Goal: Task Accomplishment & Management: Complete application form

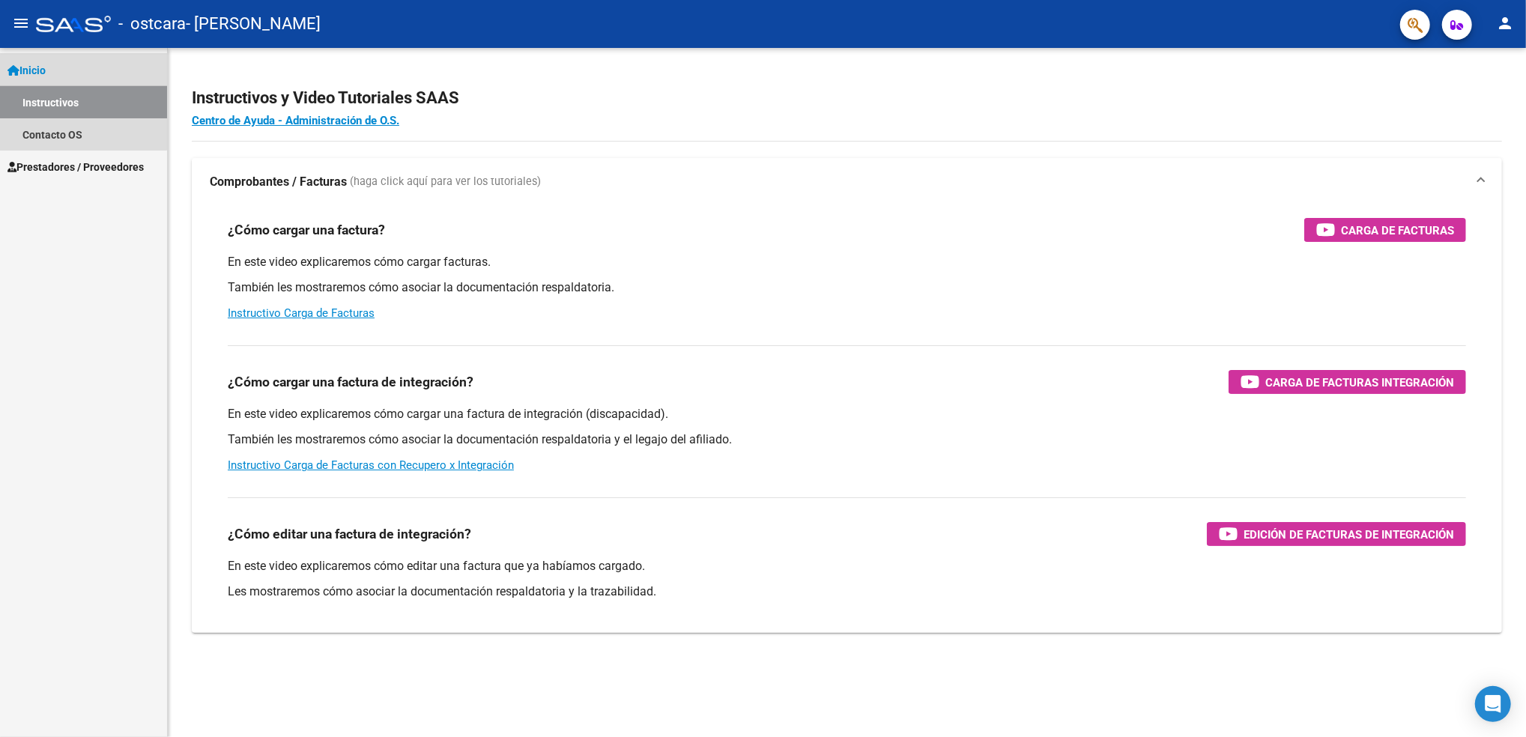
click at [76, 97] on link "Instructivos" at bounding box center [83, 102] width 167 height 32
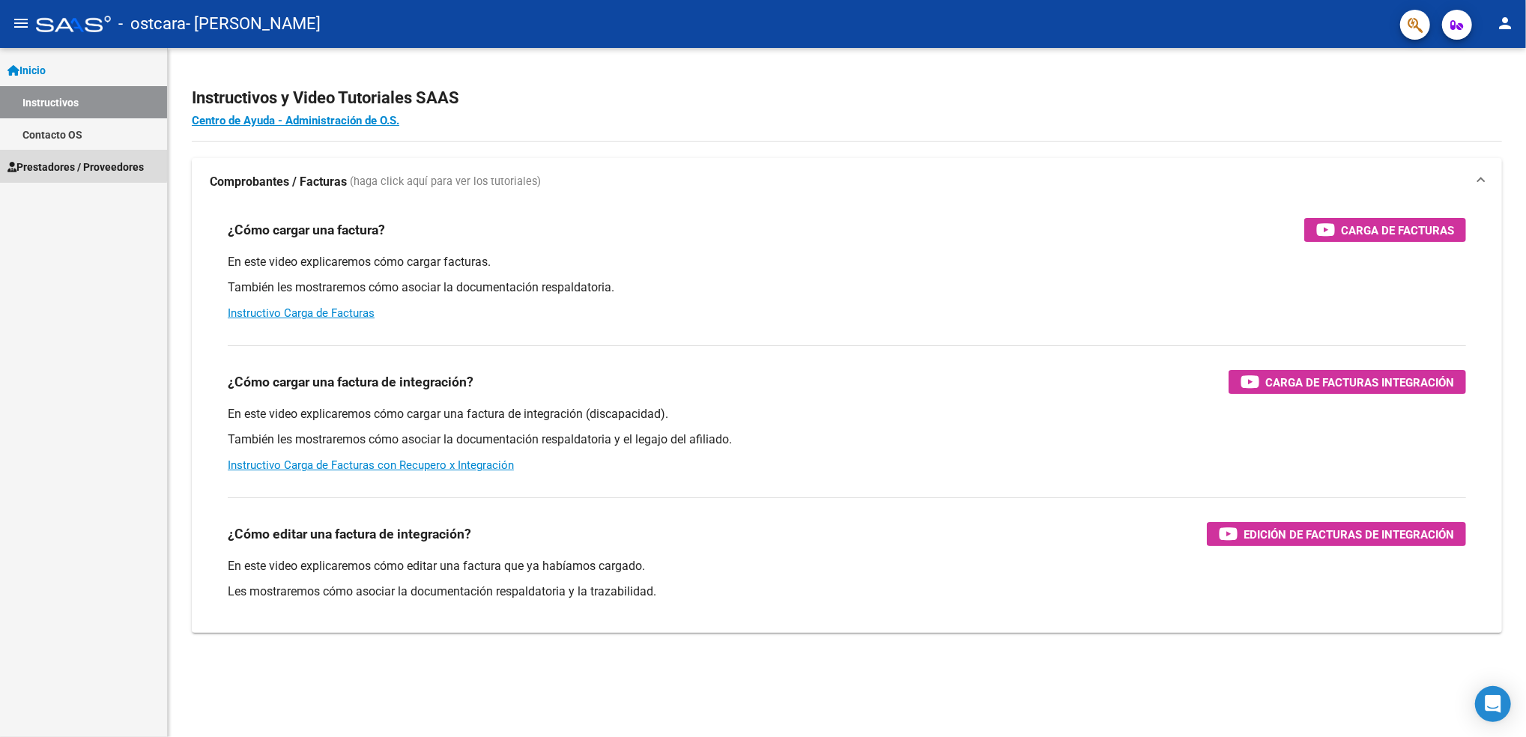
click at [70, 165] on span "Prestadores / Proveedores" at bounding box center [75, 167] width 136 height 16
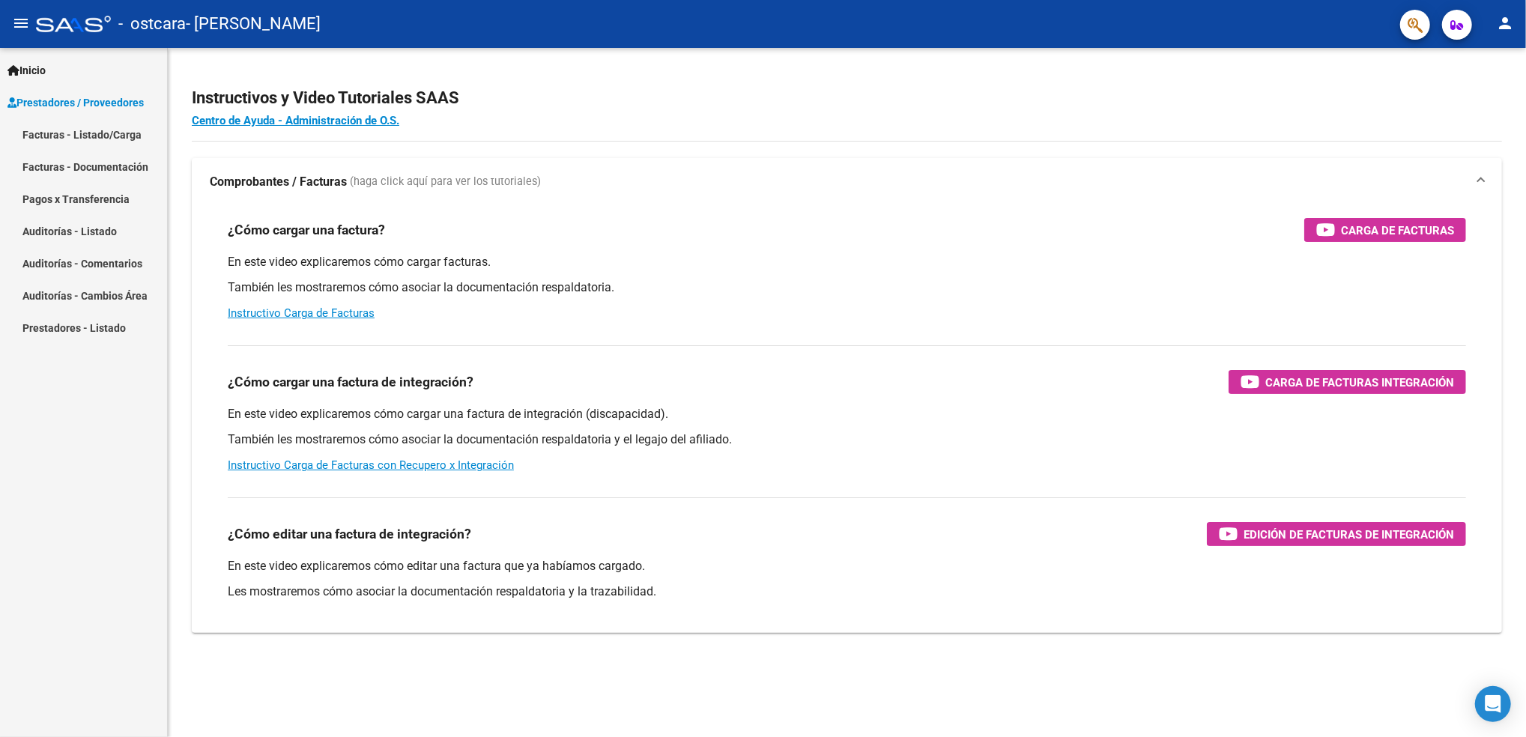
click at [69, 130] on link "Facturas - Listado/Carga" at bounding box center [83, 134] width 167 height 32
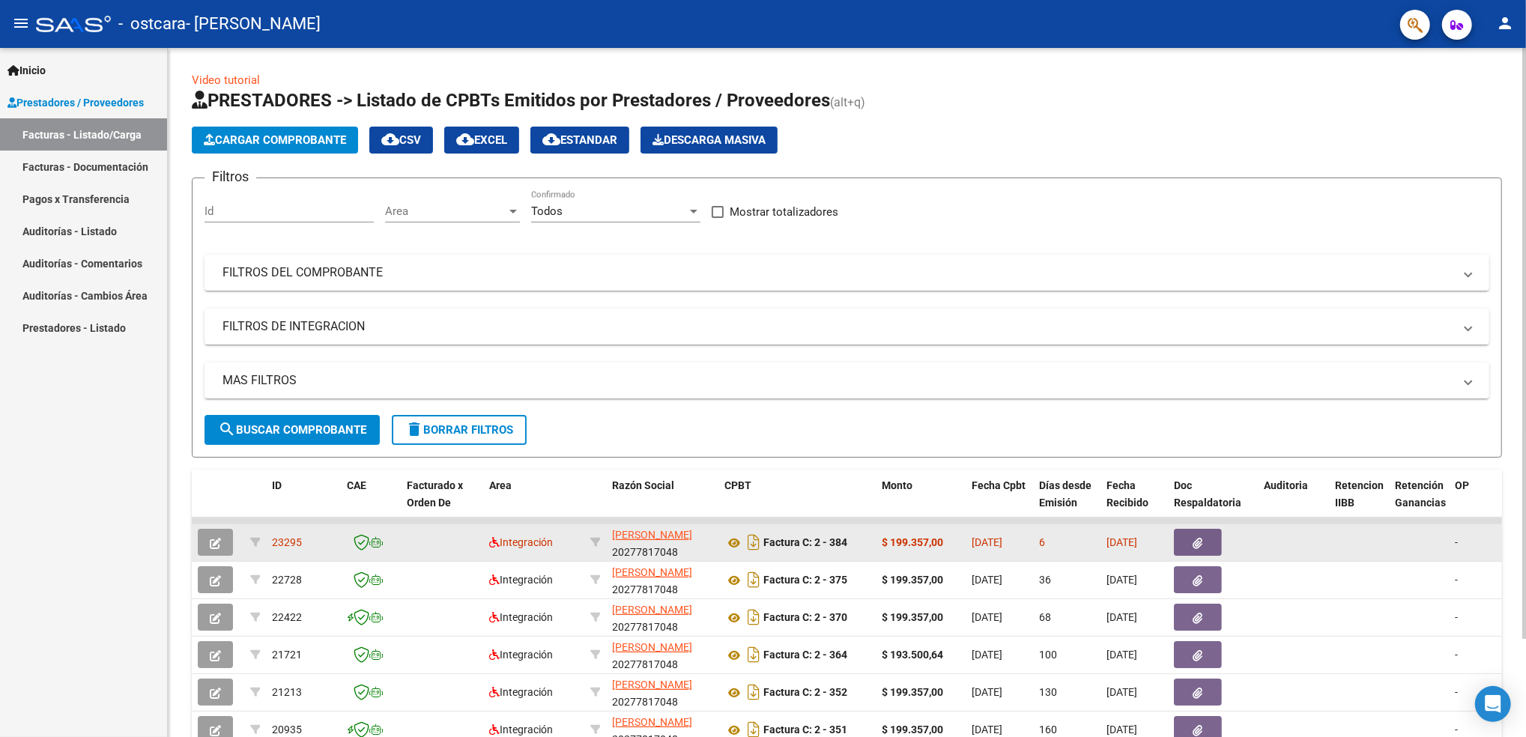
click at [210, 538] on icon "button" at bounding box center [215, 543] width 11 height 11
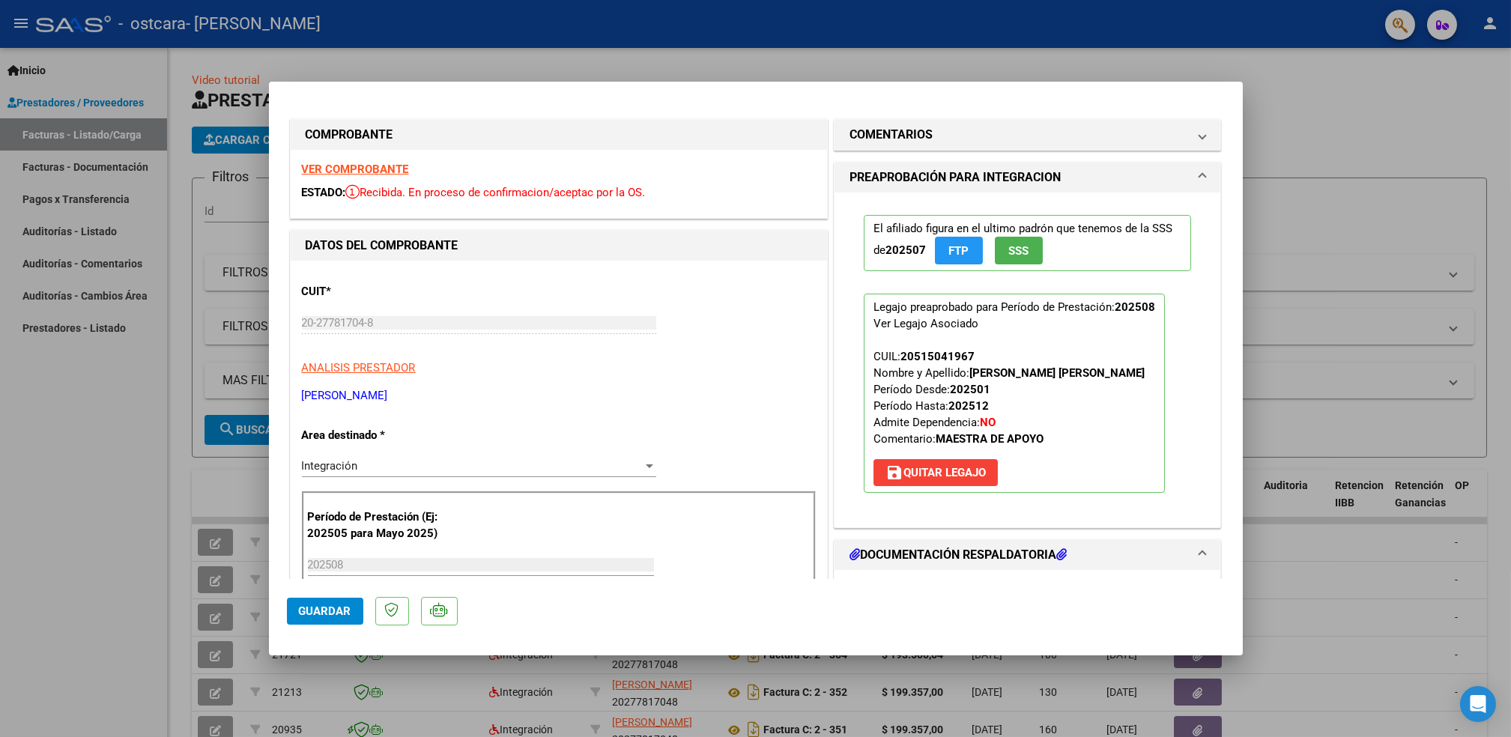
click at [1304, 204] on div at bounding box center [755, 368] width 1511 height 737
type input "$ 0,00"
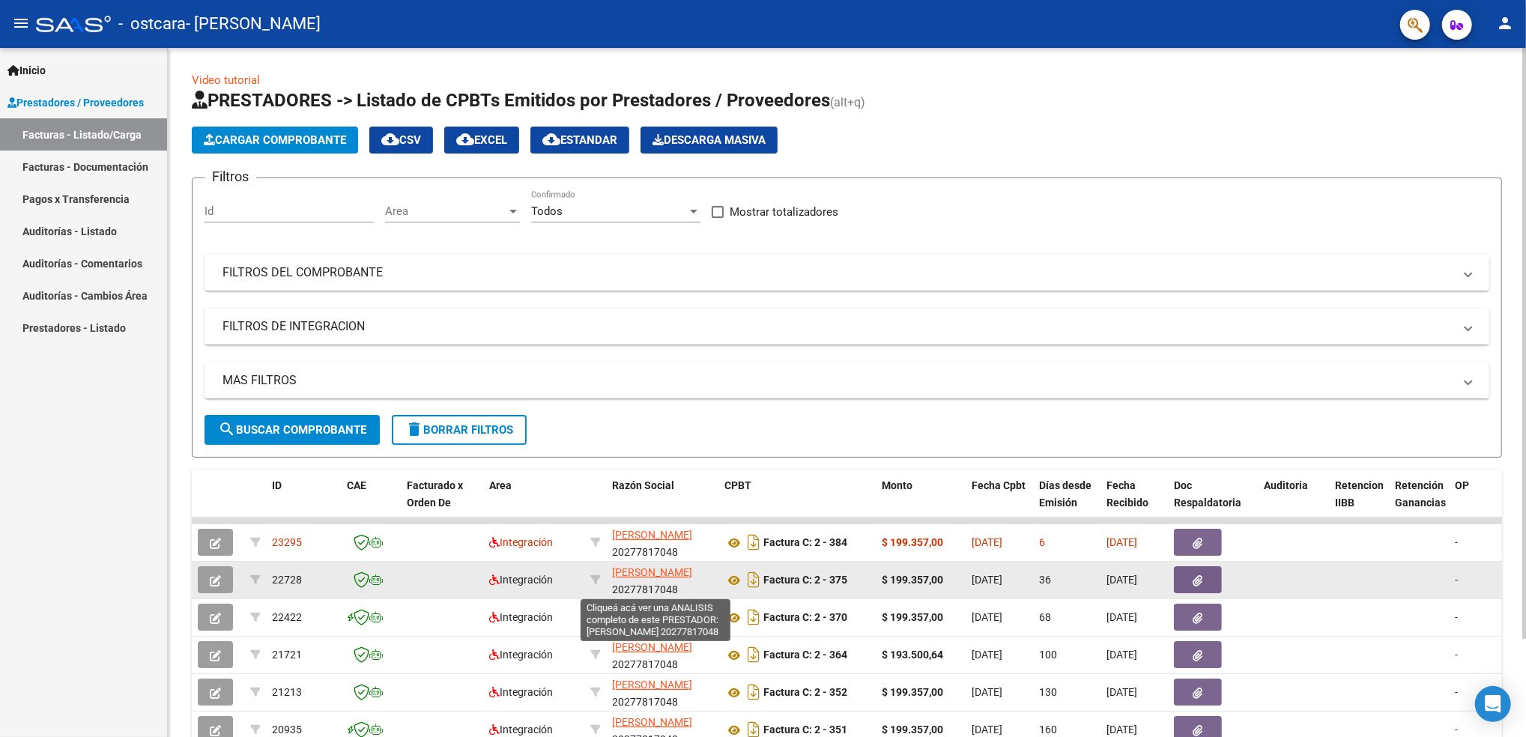
click at [646, 574] on span "[PERSON_NAME]" at bounding box center [652, 572] width 80 height 12
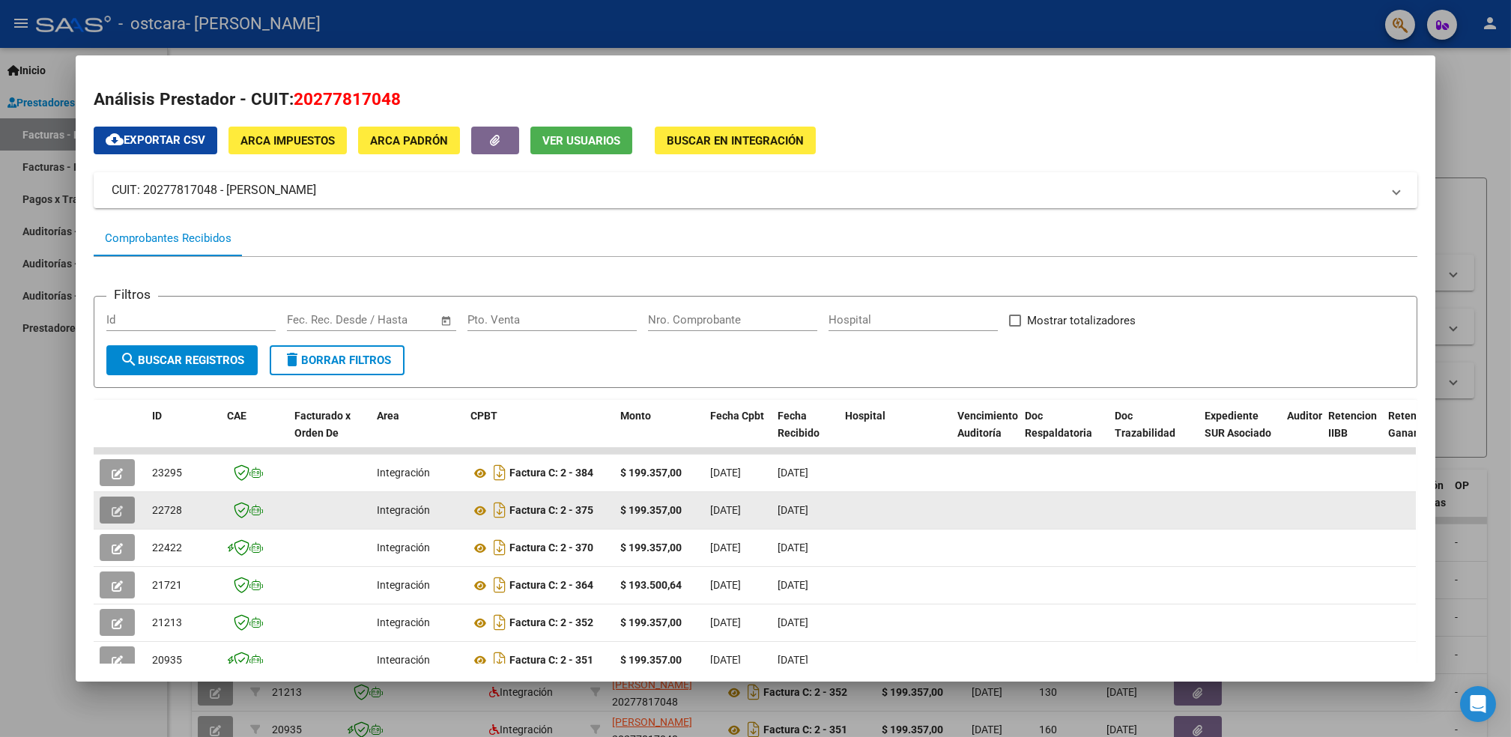
click at [112, 506] on icon "button" at bounding box center [117, 511] width 11 height 11
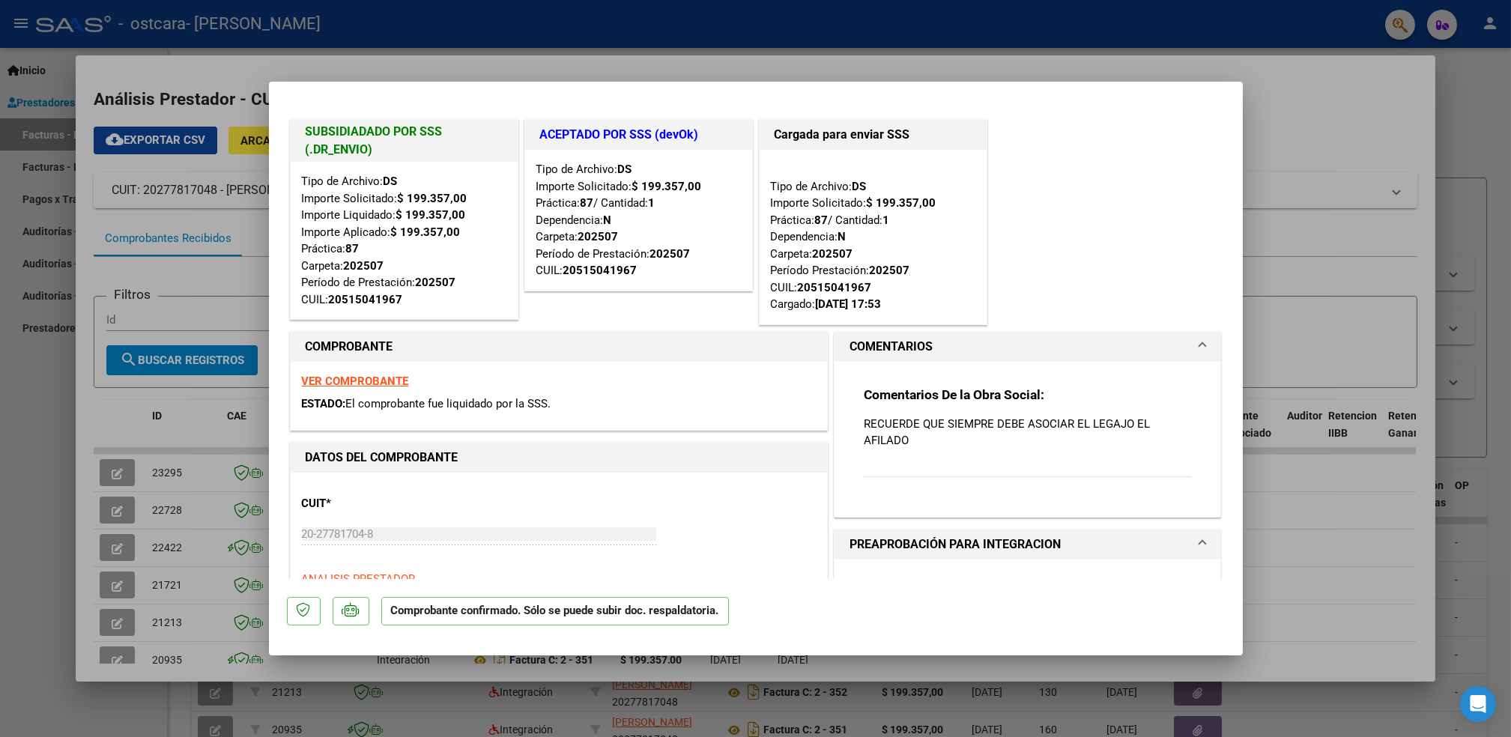
click at [1368, 315] on div at bounding box center [755, 368] width 1511 height 737
type input "$ 0,00"
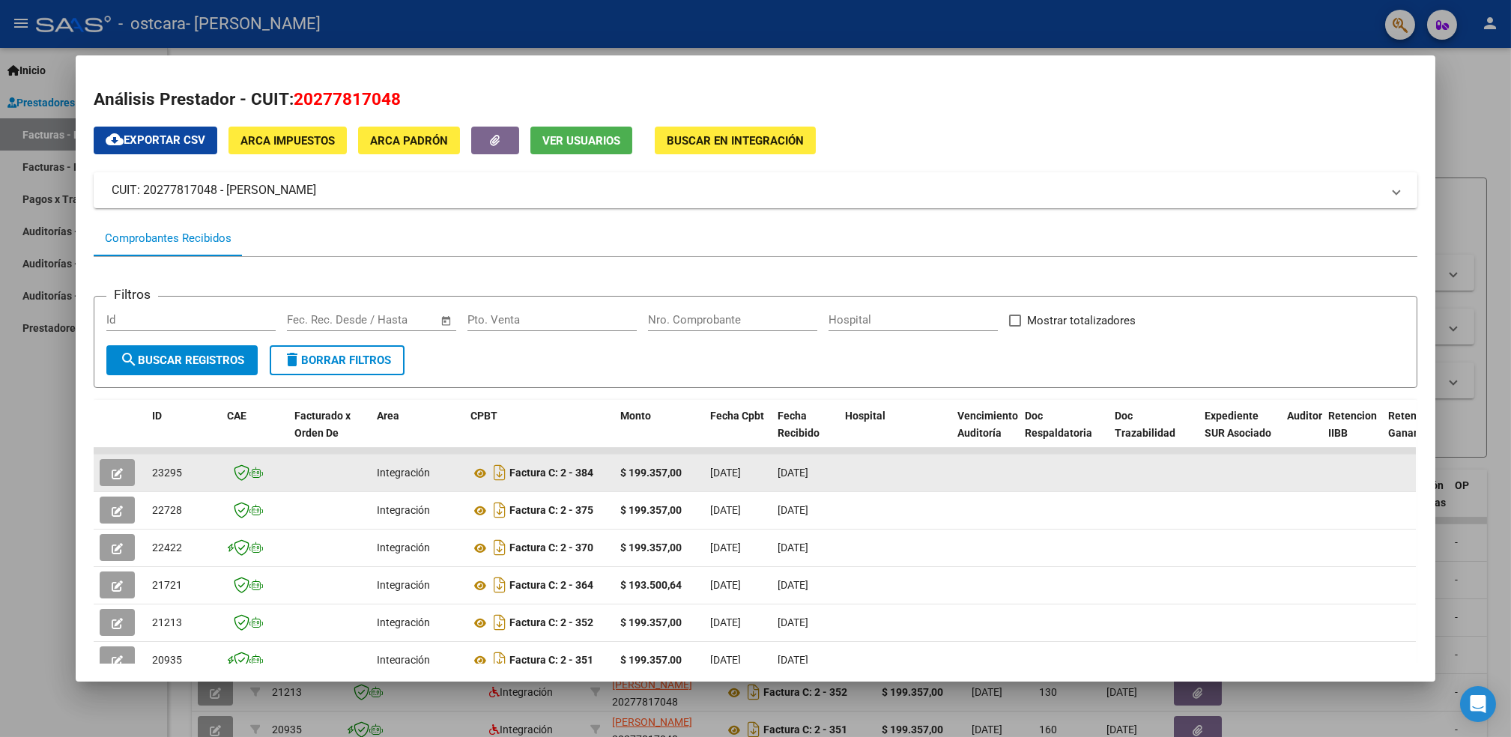
click at [112, 468] on icon "button" at bounding box center [117, 473] width 11 height 11
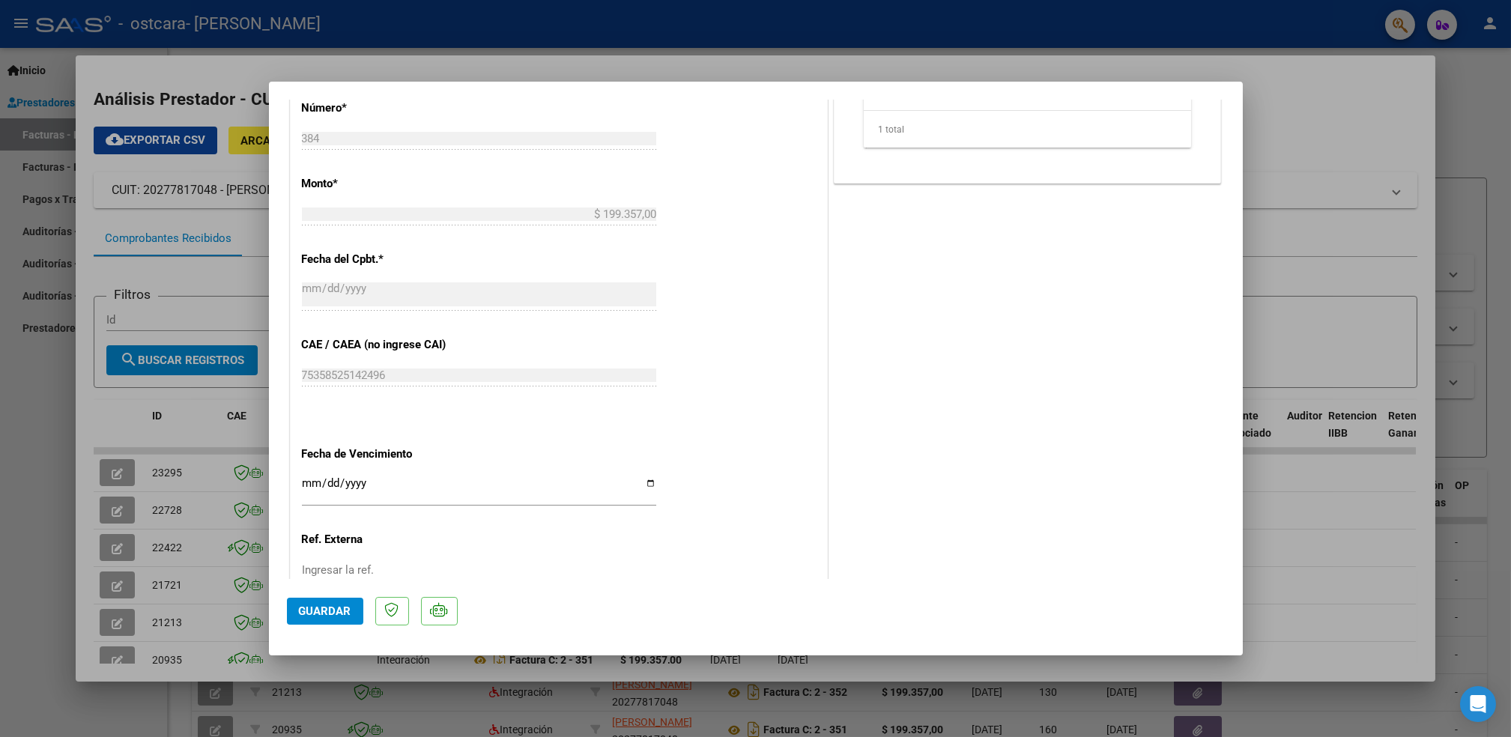
scroll to position [807, 0]
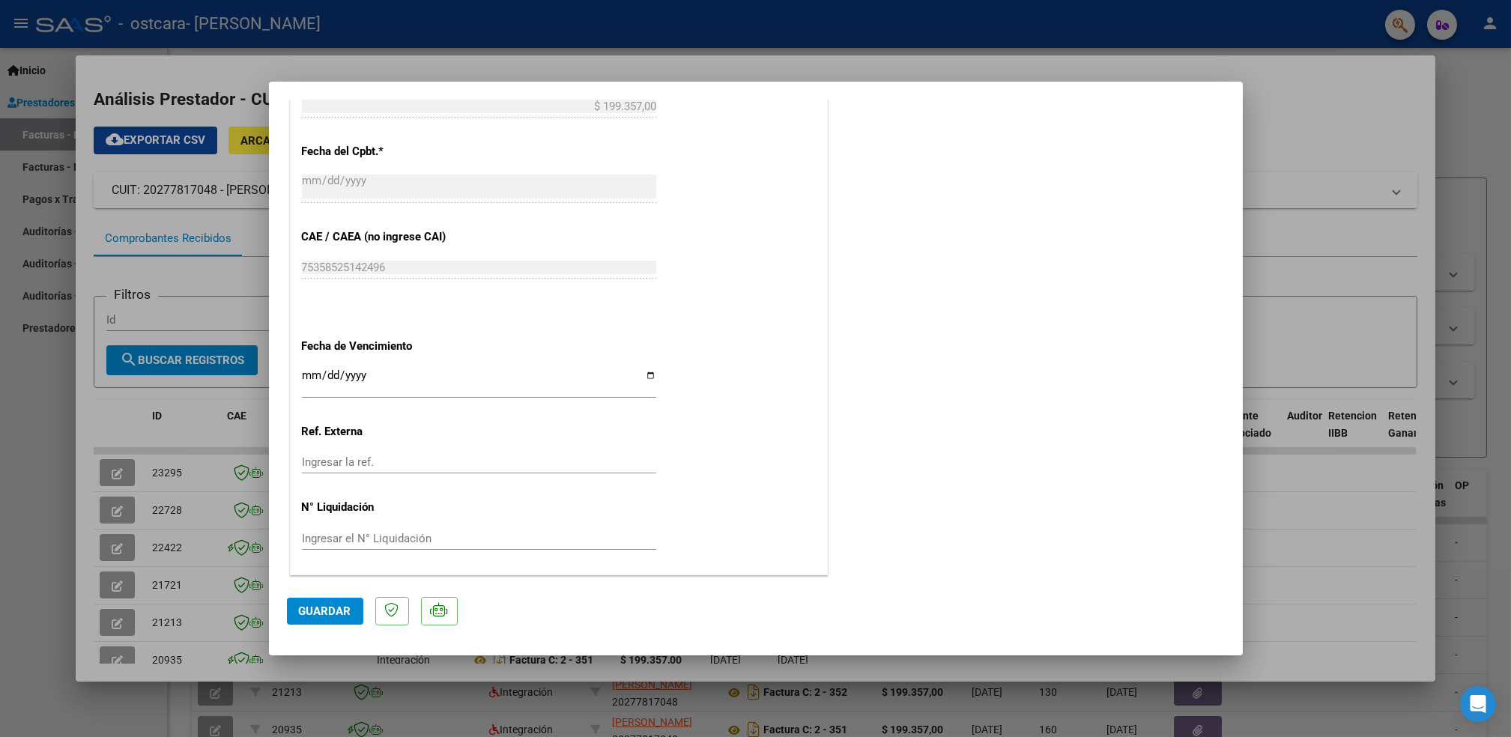
click at [1362, 128] on div at bounding box center [755, 368] width 1511 height 737
type input "$ 0,00"
